Goal: Register for event/course

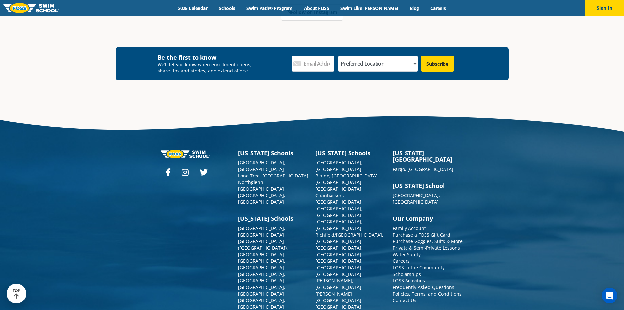
scroll to position [417, 0]
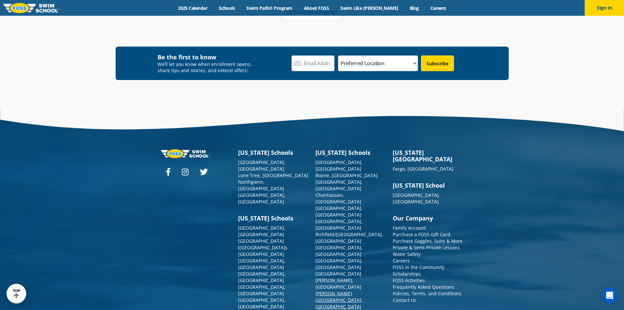
click at [331, 290] on link "[PERSON_NAME][GEOGRAPHIC_DATA], [GEOGRAPHIC_DATA]" at bounding box center [339, 299] width 47 height 19
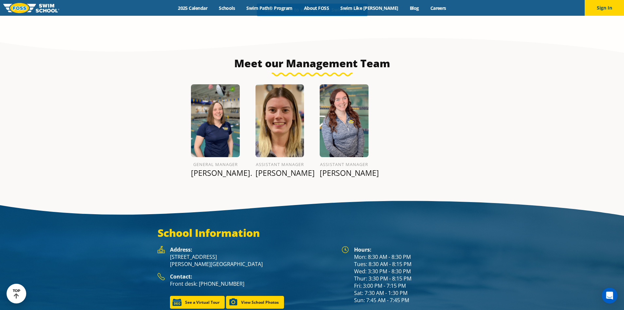
scroll to position [768, 0]
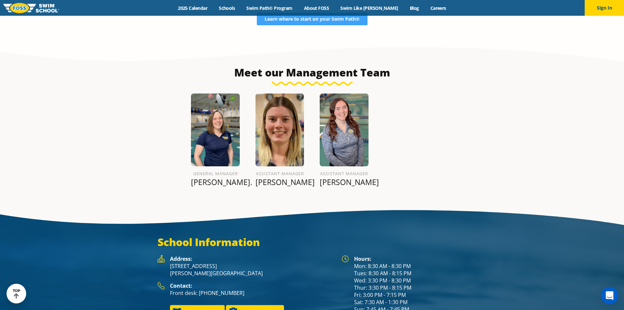
click at [608, 296] on icon "Open Intercom Messenger" at bounding box center [610, 295] width 8 height 9
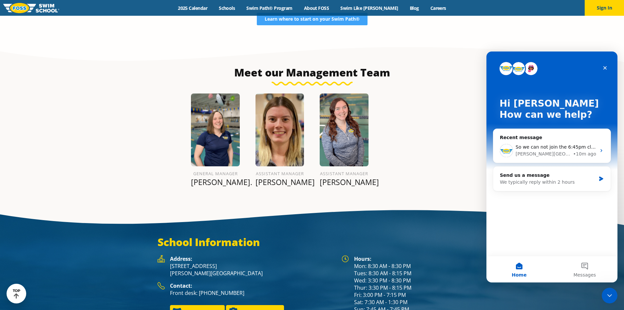
scroll to position [0, 0]
click at [592, 273] on span "Messages" at bounding box center [585, 274] width 23 height 5
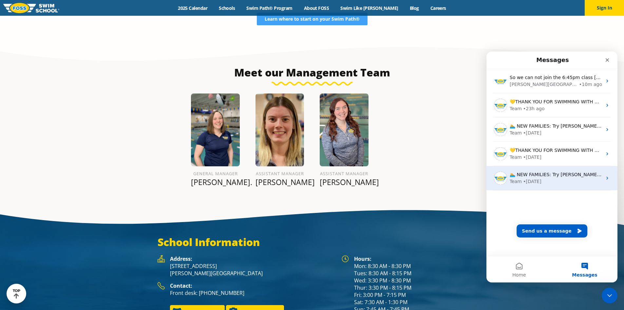
scroll to position [777, 0]
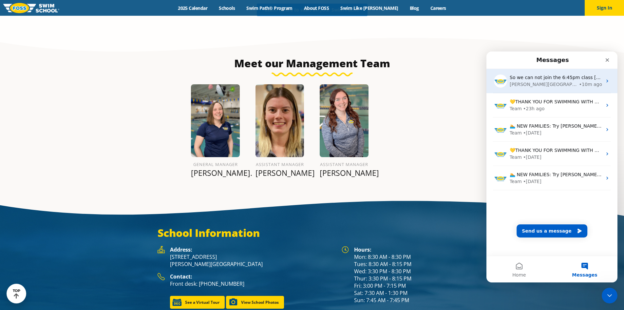
click at [579, 85] on div "• 10m ago" at bounding box center [590, 84] width 23 height 7
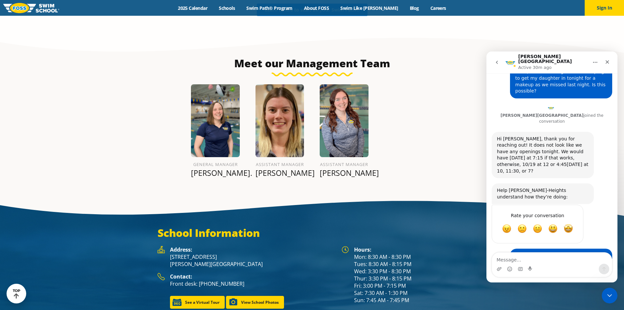
scroll to position [29, 0]
click at [447, 160] on div "General Manager [PERSON_NAME]. Assistant Manager [PERSON_NAME] Assistant Manage…" at bounding box center [312, 133] width 309 height 114
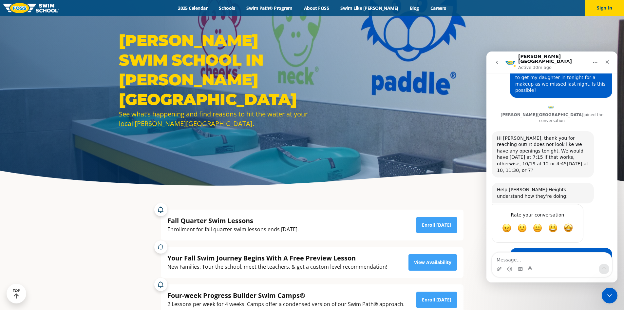
scroll to position [0, 0]
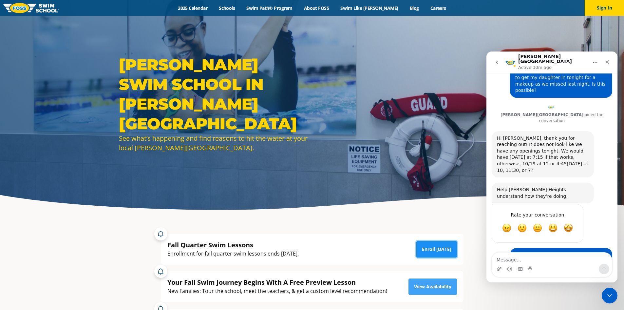
click at [452, 247] on link "Enroll [DATE]" at bounding box center [436, 249] width 41 height 16
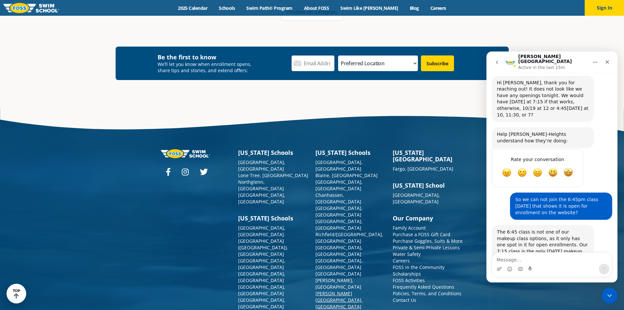
scroll to position [94, 0]
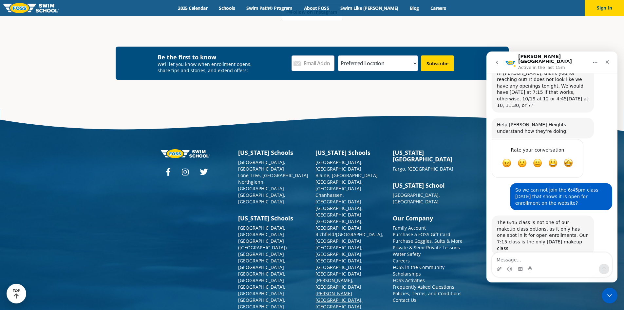
click at [329, 290] on link "[PERSON_NAME][GEOGRAPHIC_DATA], [GEOGRAPHIC_DATA]" at bounding box center [339, 299] width 47 height 19
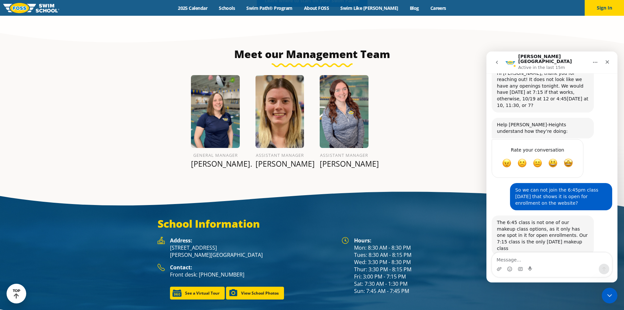
scroll to position [777, 0]
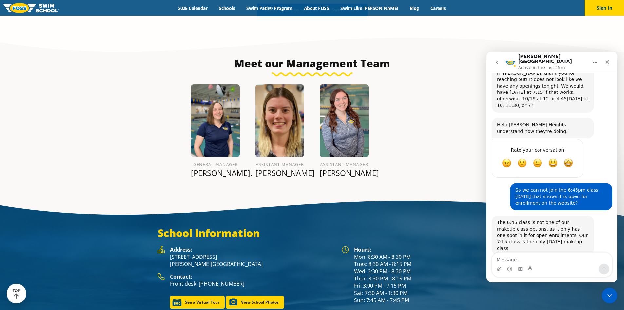
click at [454, 132] on div "General Manager [PERSON_NAME]. Assistant Manager [PERSON_NAME] Assistant Manage…" at bounding box center [312, 133] width 309 height 114
